Goal: Navigation & Orientation: Find specific page/section

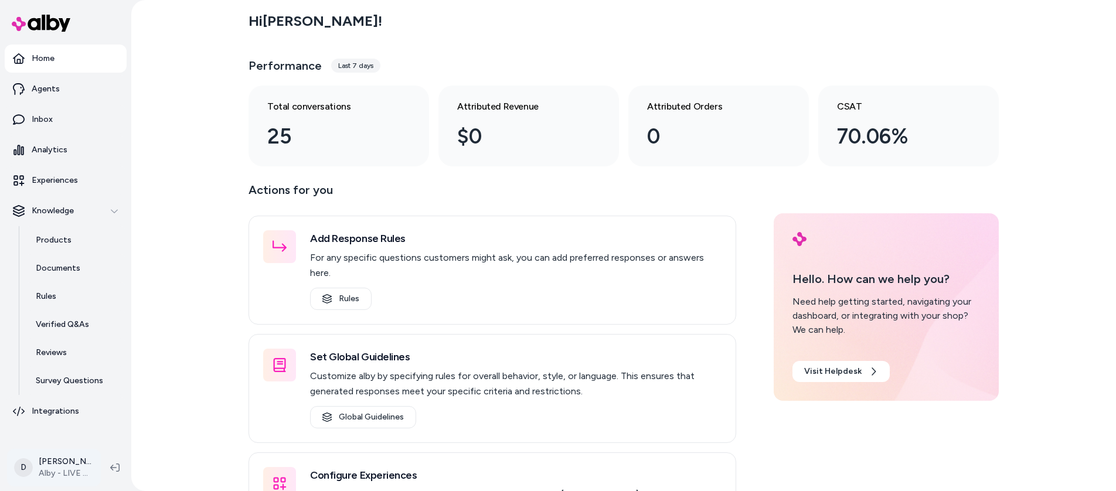
click at [77, 459] on html "Home Agents Inbox Analytics Experiences Knowledge Products Documents Rules Veri…" at bounding box center [558, 245] width 1116 height 491
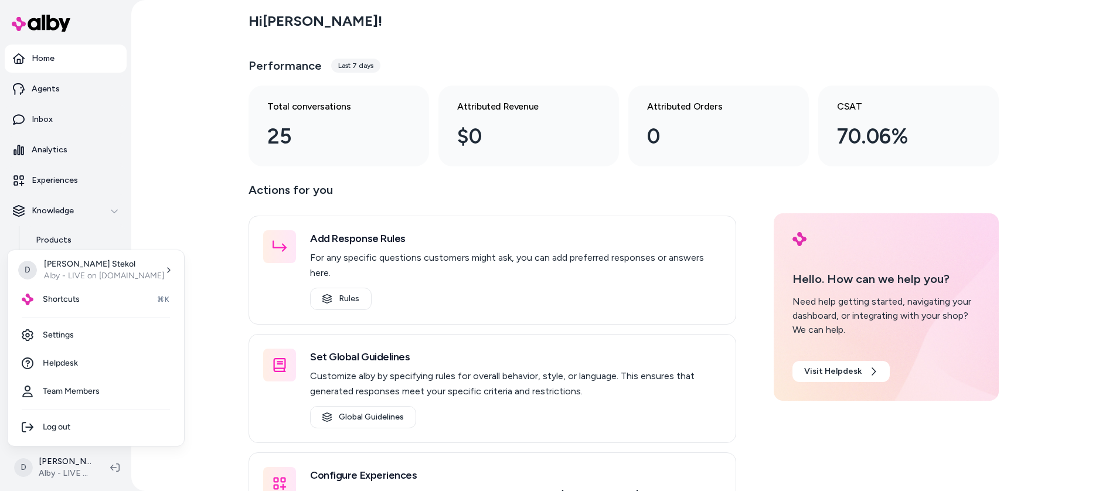
click at [201, 287] on html "Home Agents Inbox Analytics Experiences Knowledge Products Documents Rules Veri…" at bounding box center [558, 245] width 1116 height 491
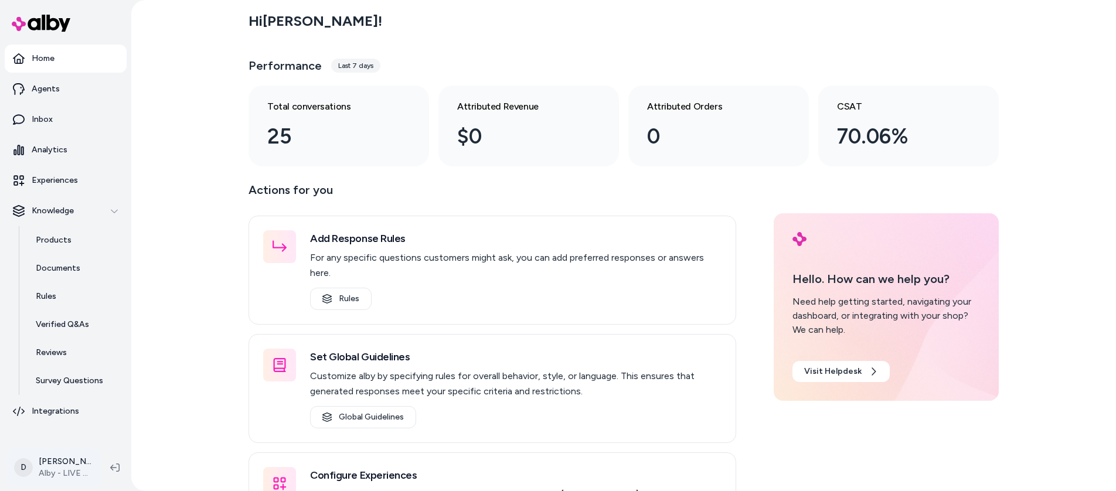
click at [66, 469] on html "Home Agents Inbox Analytics Experiences Knowledge Products Documents Rules Veri…" at bounding box center [558, 245] width 1116 height 491
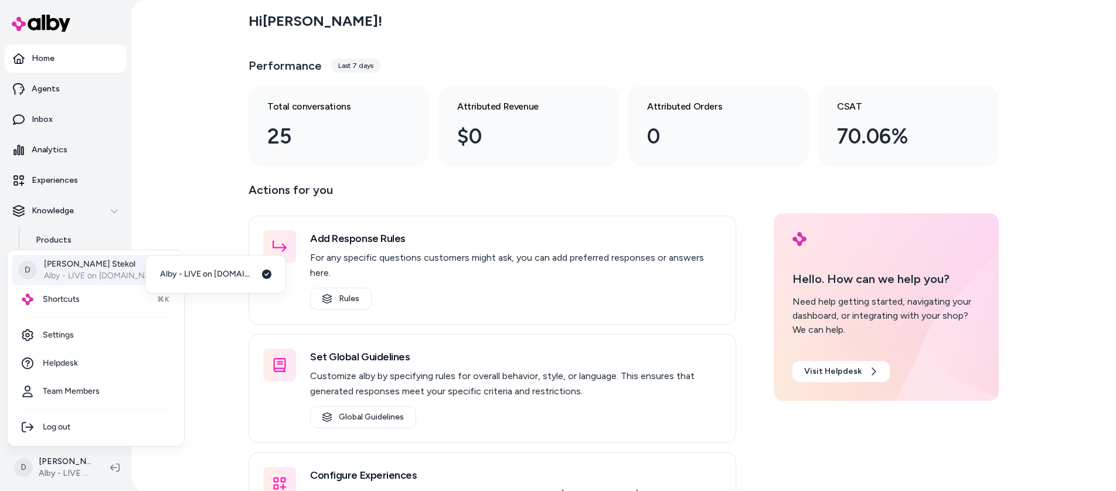
click at [183, 237] on html "Home Agents Inbox Analytics Experiences Knowledge Products Documents Rules Veri…" at bounding box center [558, 245] width 1116 height 491
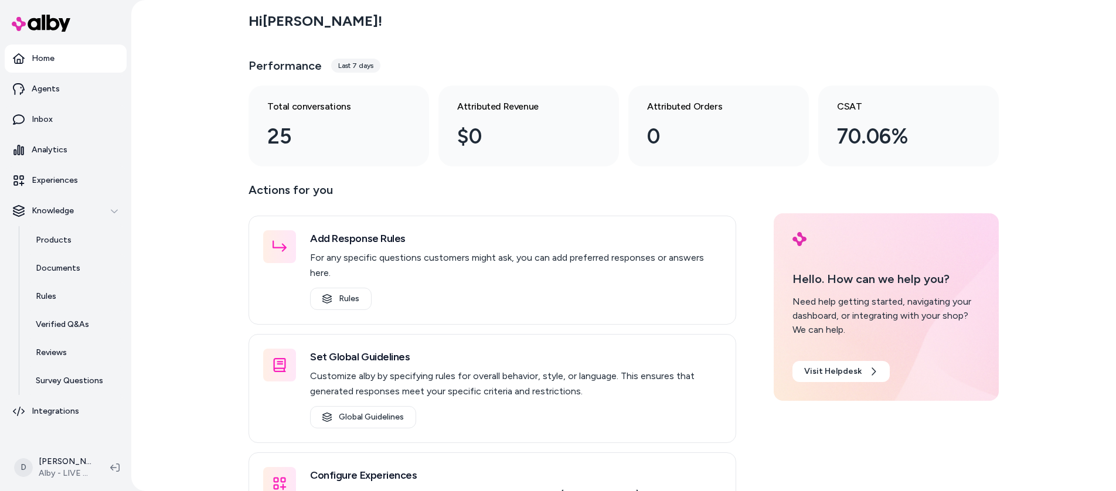
click at [281, 194] on p "Actions for you" at bounding box center [492, 195] width 488 height 28
click at [183, 182] on div "Hi [PERSON_NAME] ! Performance Last 7 days Total conversations 25 Attributed Re…" at bounding box center [623, 245] width 985 height 491
click at [259, 193] on p "Actions for you" at bounding box center [492, 195] width 488 height 28
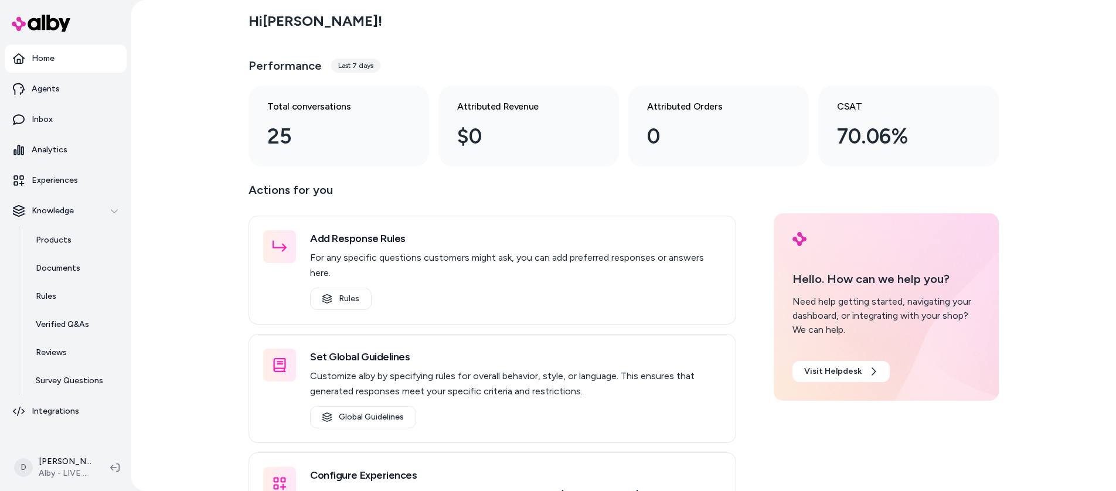
click at [311, 192] on p "Actions for you" at bounding box center [492, 195] width 488 height 28
click at [219, 187] on div "Hi [PERSON_NAME] ! Performance Last 7 days Total conversations 25 Attributed Re…" at bounding box center [623, 245] width 985 height 491
click at [67, 469] on html "Home Agents Inbox Analytics Experiences Knowledge Products Documents Rules Veri…" at bounding box center [558, 245] width 1116 height 491
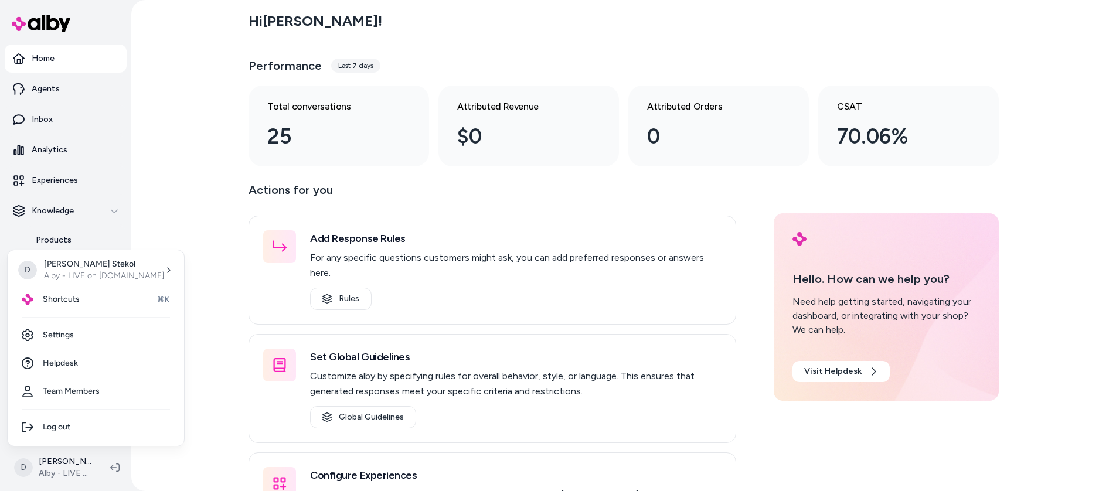
click at [191, 353] on html "Home Agents Inbox Analytics Experiences Knowledge Products Documents Rules Veri…" at bounding box center [558, 245] width 1116 height 491
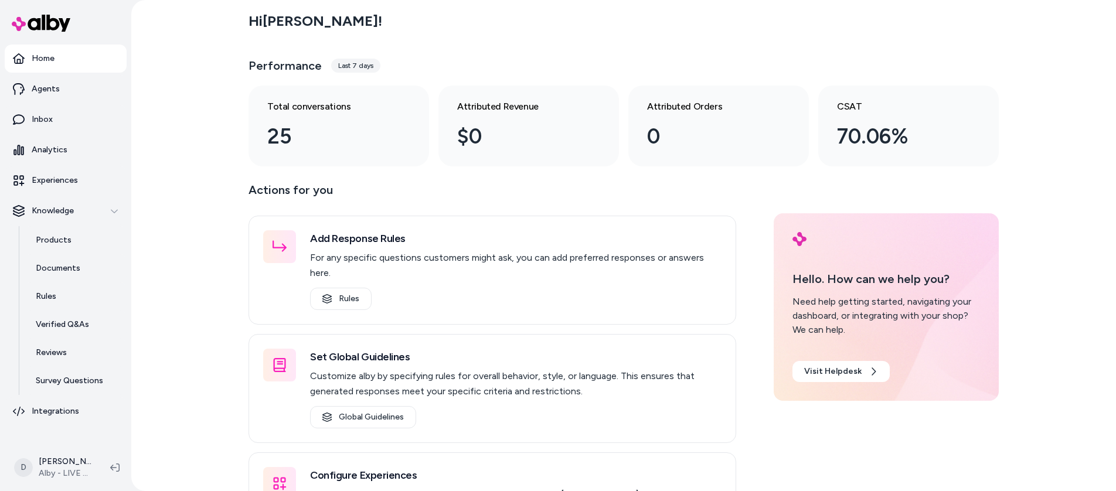
click at [200, 352] on div "Hi [PERSON_NAME] ! Performance Last 7 days Total conversations 25 Attributed Re…" at bounding box center [623, 245] width 985 height 491
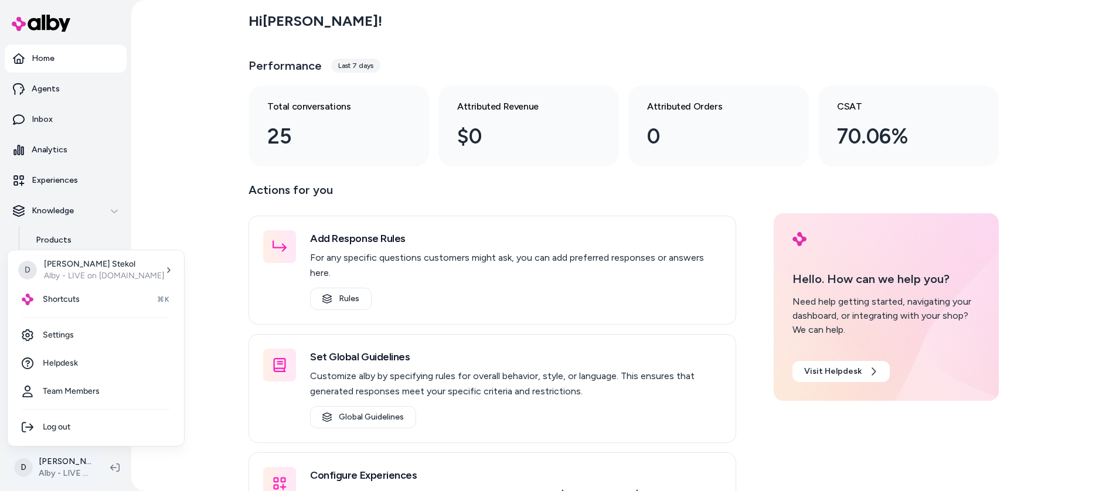
click at [65, 461] on html "Home Agents Inbox Analytics Experiences Knowledge Products Documents Rules Veri…" at bounding box center [558, 245] width 1116 height 491
click at [56, 277] on p "Alby - LIVE on [DOMAIN_NAME]" at bounding box center [104, 276] width 120 height 12
click at [176, 219] on html "Home Agents Inbox Analytics Experiences Knowledge Products Documents Rules Veri…" at bounding box center [558, 245] width 1116 height 491
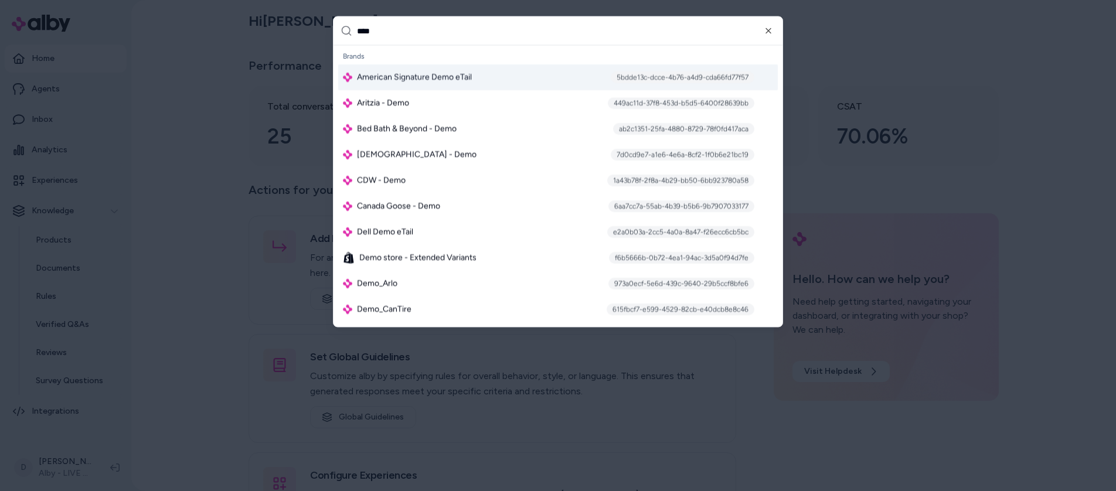
drag, startPoint x: 391, startPoint y: 29, endPoint x: 349, endPoint y: 27, distance: 42.8
click at [349, 27] on div "****" at bounding box center [557, 31] width 449 height 29
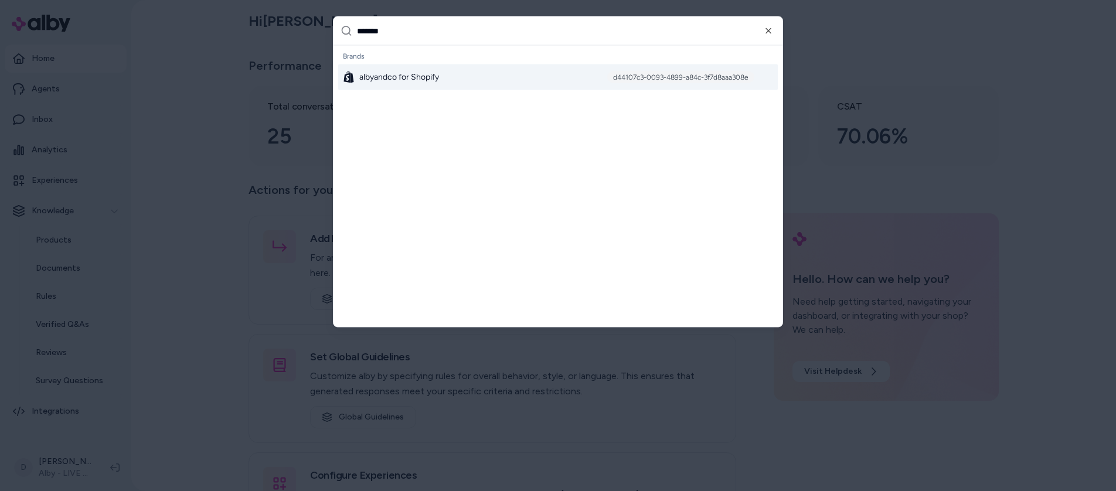
type input "*******"
click at [205, 90] on div at bounding box center [558, 245] width 1116 height 491
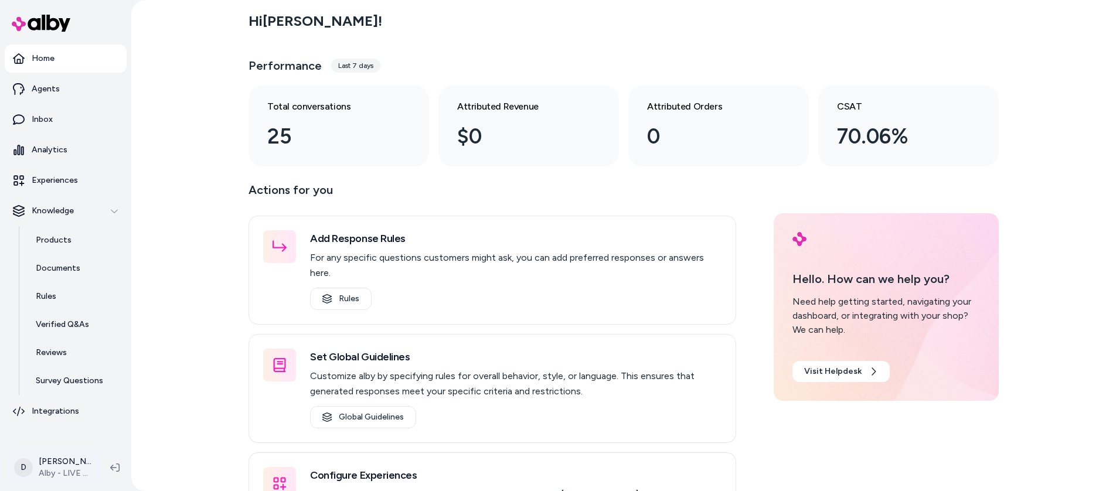
click at [75, 467] on html "Home Agents Inbox Analytics Experiences Knowledge Products Documents Rules Veri…" at bounding box center [558, 245] width 1116 height 491
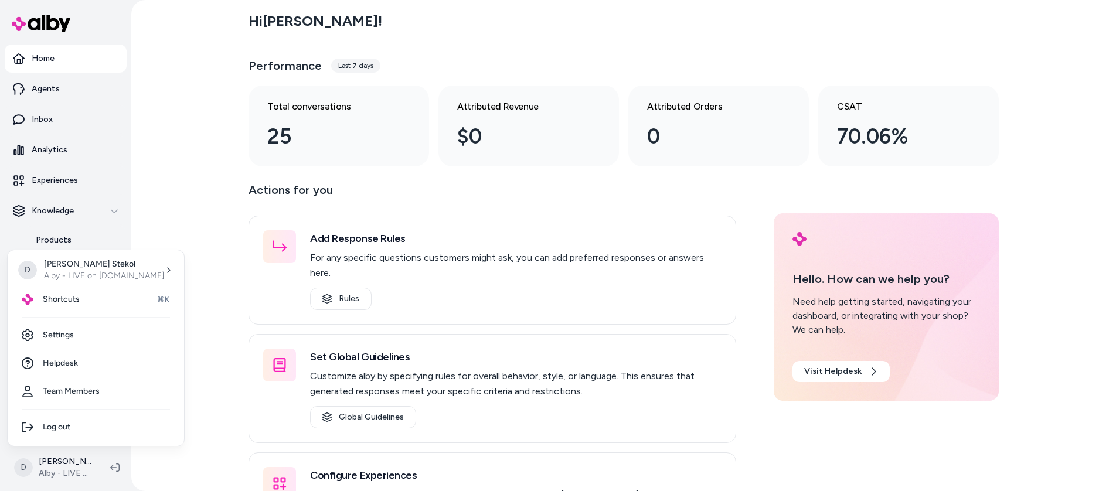
click at [193, 238] on html "Home Agents Inbox Analytics Experiences Knowledge Products Documents Rules Veri…" at bounding box center [558, 245] width 1116 height 491
